Goal: Check status: Check status

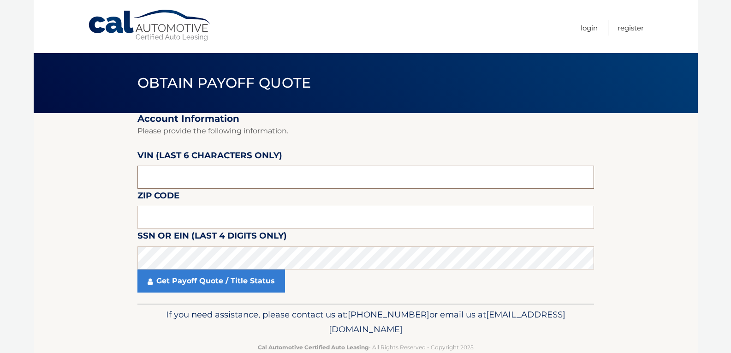
click at [327, 184] on input "text" at bounding box center [365, 177] width 456 height 23
type input "101195"
click at [256, 215] on input "text" at bounding box center [365, 217] width 456 height 23
type input "14020"
click at [694, 245] on section "Account Information Please provide the following information. [PERSON_NAME] (la…" at bounding box center [366, 208] width 664 height 190
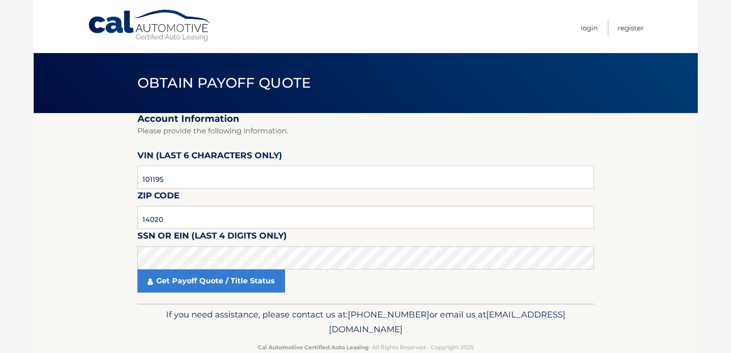
click at [124, 253] on section "Account Information Please provide the following information. [PERSON_NAME] (la…" at bounding box center [366, 208] width 664 height 190
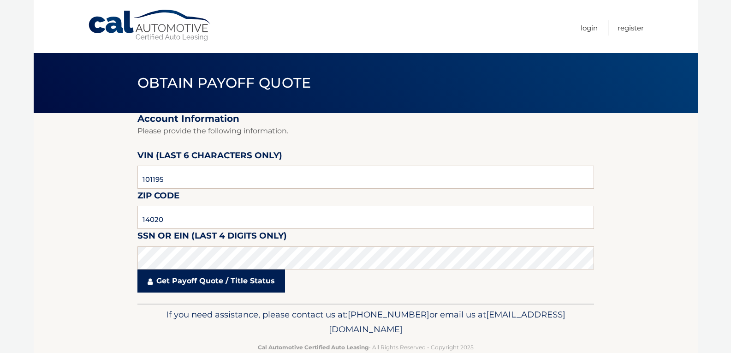
click at [235, 280] on link "Get Payoff Quote / Title Status" at bounding box center [211, 280] width 148 height 23
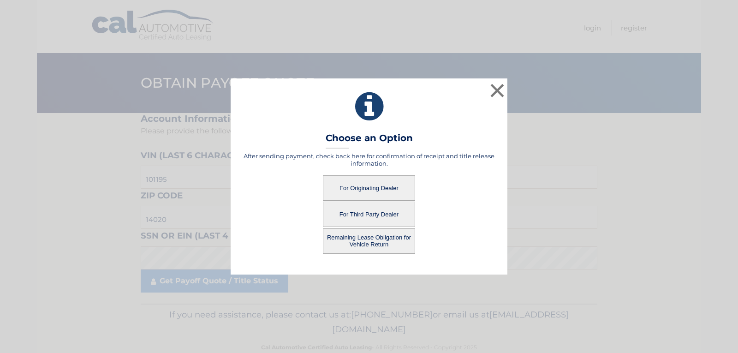
click at [393, 186] on button "For Originating Dealer" at bounding box center [369, 187] width 92 height 25
drag, startPoint x: 395, startPoint y: 191, endPoint x: 398, endPoint y: 188, distance: 4.9
click at [394, 191] on button "For Originating Dealer" at bounding box center [369, 187] width 92 height 25
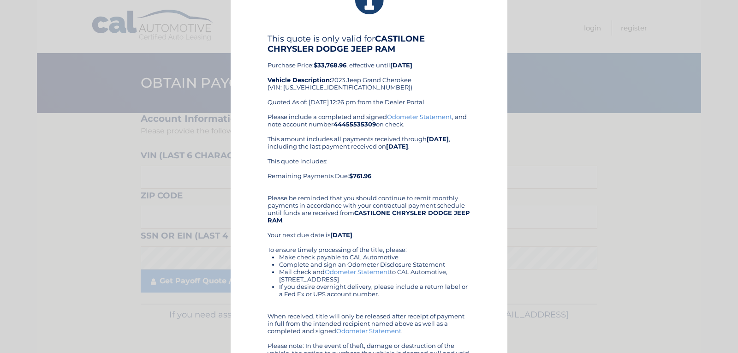
scroll to position [12, 0]
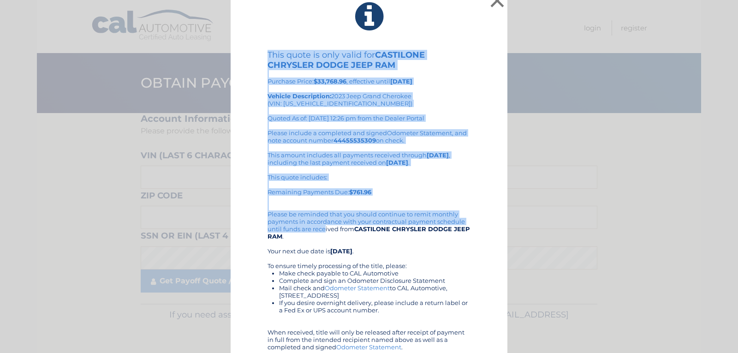
drag, startPoint x: 259, startPoint y: 36, endPoint x: 543, endPoint y: 193, distance: 324.9
click at [504, 219] on div "× This quote is only valid for CASTILONE CHRYSLER DODGE JEEP RAM Purchase Price…" at bounding box center [369, 193] width 730 height 410
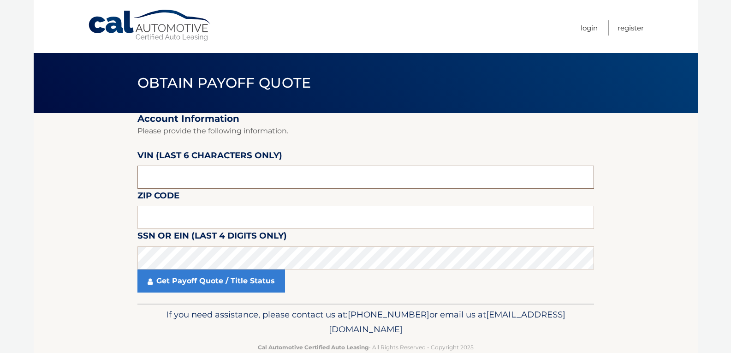
click at [558, 185] on input "text" at bounding box center [365, 177] width 456 height 23
click at [171, 217] on input "text" at bounding box center [365, 217] width 456 height 23
type input "14020"
click at [214, 177] on input "text" at bounding box center [365, 177] width 456 height 23
type input "101195"
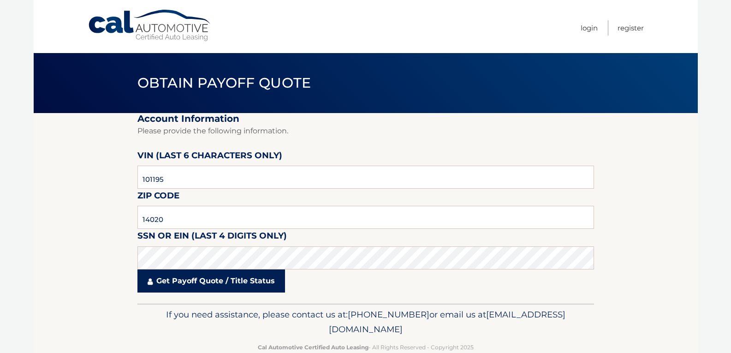
click at [246, 272] on link "Get Payoff Quote / Title Status" at bounding box center [211, 280] width 148 height 23
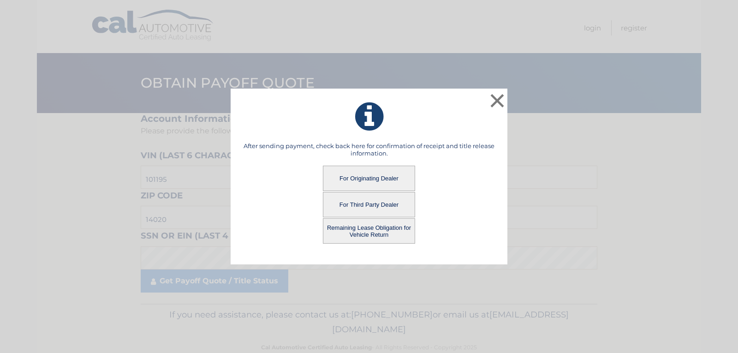
click at [370, 172] on button "For Originating Dealer" at bounding box center [369, 178] width 92 height 25
click at [380, 177] on button "For Originating Dealer" at bounding box center [369, 178] width 92 height 25
